Goal: Navigation & Orientation: Find specific page/section

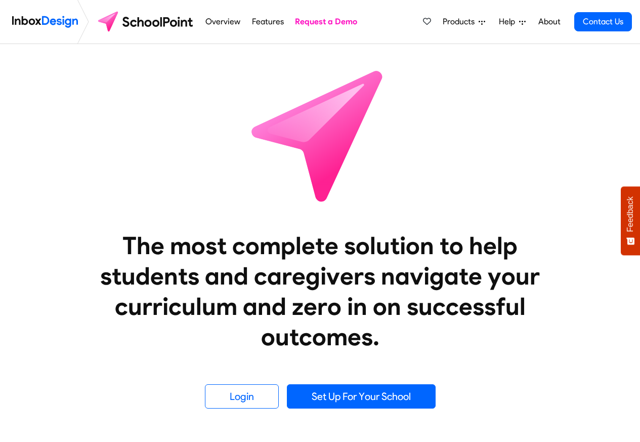
click at [455, 22] on span "Products" at bounding box center [461, 22] width 36 height 12
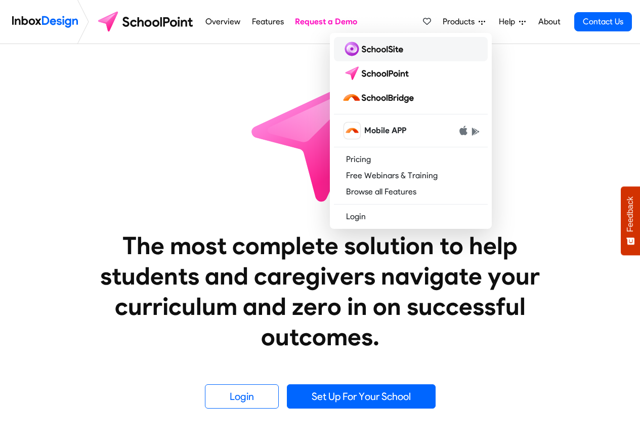
click at [370, 50] on img at bounding box center [374, 49] width 65 height 16
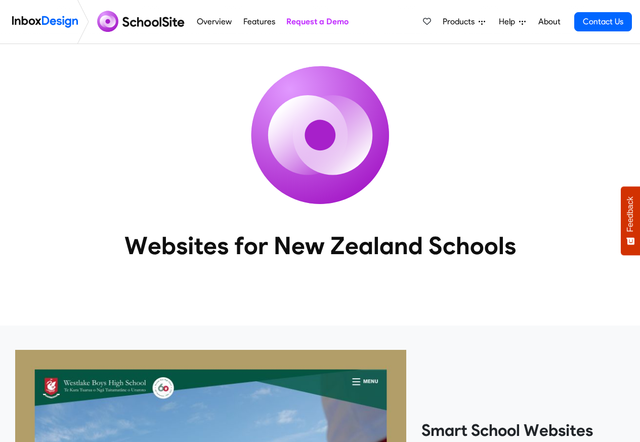
click at [234, 22] on li "Overview" at bounding box center [214, 22] width 46 height 44
